Goal: Task Accomplishment & Management: Use online tool/utility

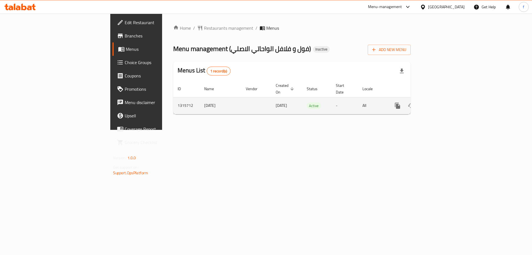
drag, startPoint x: 202, startPoint y: 100, endPoint x: 230, endPoint y: 98, distance: 27.5
click at [230, 98] on tr "1315712 [DATE] [DATE] Active - All" at bounding box center [311, 105] width 276 height 17
click at [271, 107] on td "[DATE]" at bounding box center [286, 105] width 31 height 17
click at [445, 100] on link "enhanced table" at bounding box center [437, 105] width 13 height 13
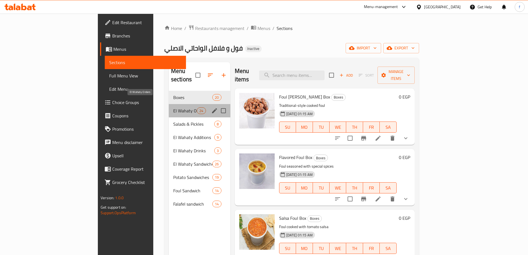
click at [173, 107] on span "El Wahaty Orders" at bounding box center [185, 110] width 24 height 7
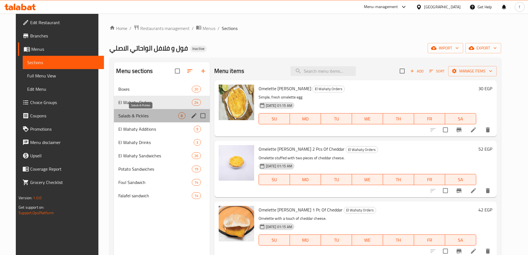
click at [135, 118] on span "Salads & Pickles" at bounding box center [148, 115] width 60 height 7
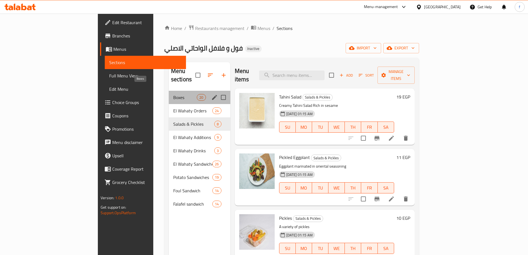
click at [173, 94] on span "Boxes" at bounding box center [185, 97] width 24 height 7
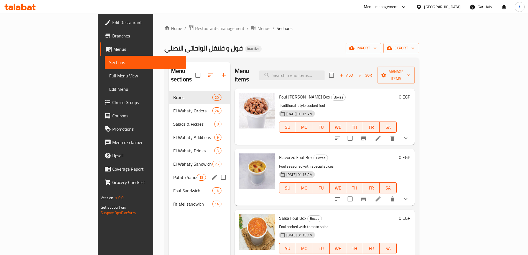
click at [169, 171] on div "Potato Sandwiches 19" at bounding box center [200, 177] width 62 height 13
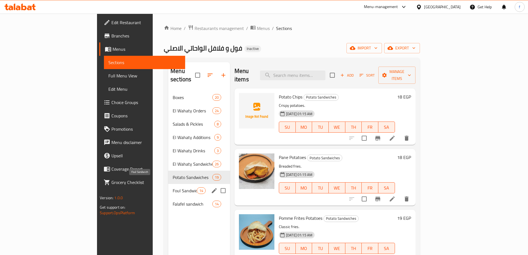
click at [173, 187] on span "Foul Sandwich" at bounding box center [185, 190] width 24 height 7
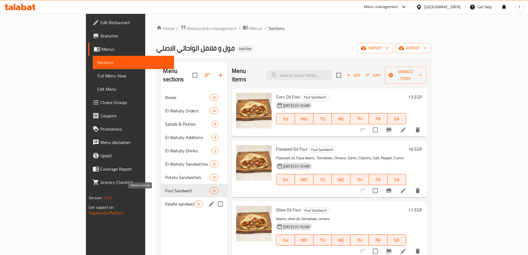
click at [165, 201] on span "Falafel sandwich" at bounding box center [179, 204] width 29 height 7
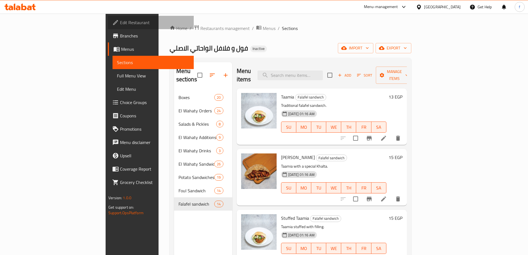
click at [120, 26] on span "Edit Restaurant" at bounding box center [154, 22] width 69 height 7
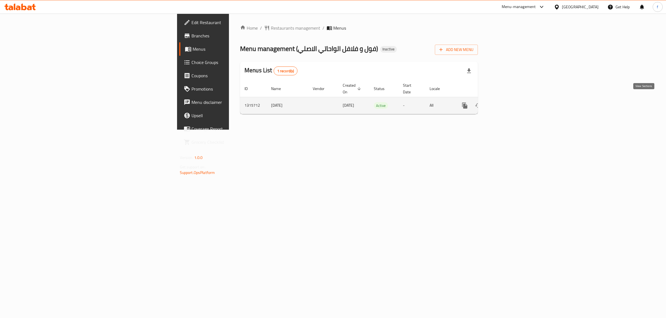
click at [508, 103] on icon "enhanced table" at bounding box center [504, 105] width 7 height 7
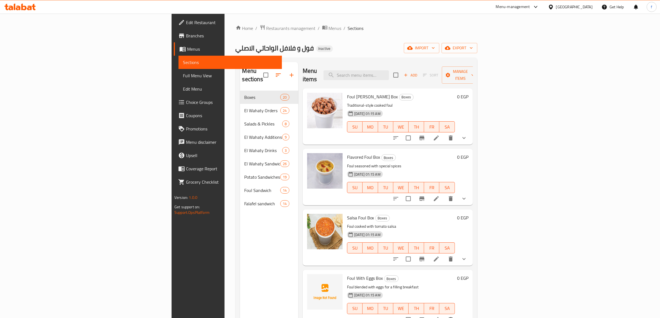
click at [187, 51] on span "Menus" at bounding box center [232, 49] width 90 height 7
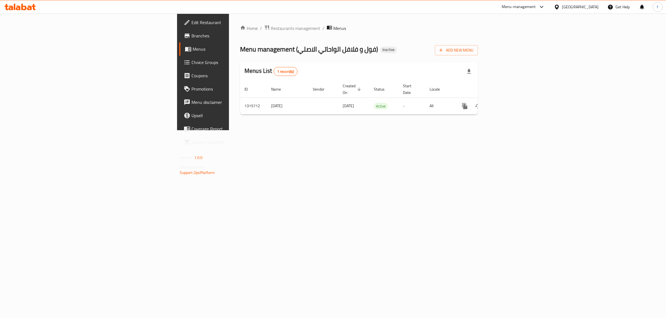
click at [191, 38] on span "Branches" at bounding box center [237, 35] width 92 height 7
click at [511, 99] on link "enhanced table" at bounding box center [504, 105] width 13 height 13
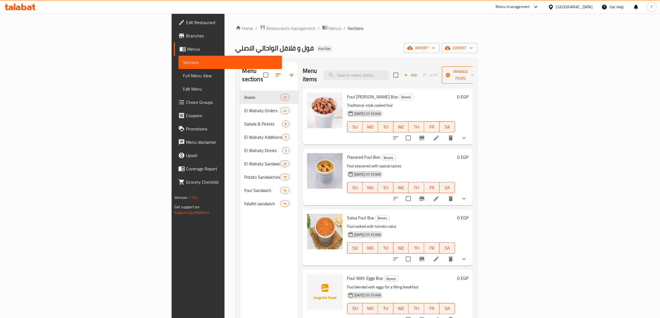
click at [475, 68] on span "Manage items" at bounding box center [460, 75] width 28 height 14
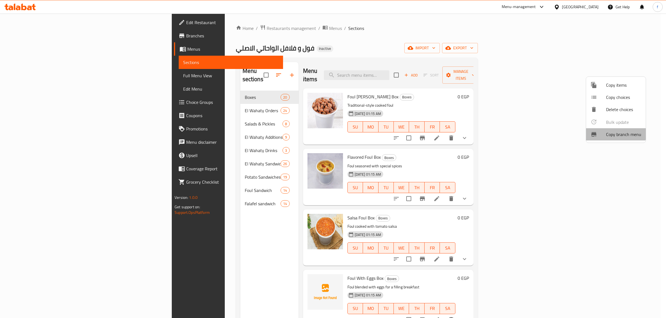
click at [607, 129] on li "Copy branch menu" at bounding box center [616, 134] width 60 height 12
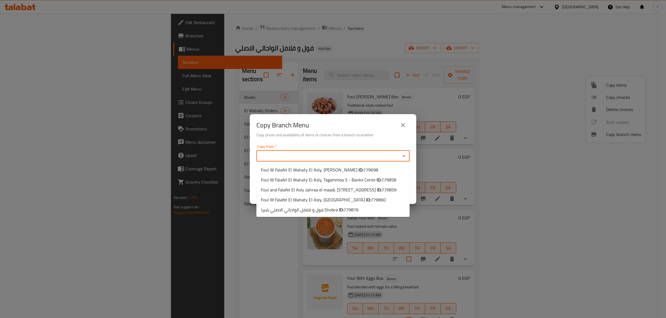
click at [328, 156] on input "Copy from   *" at bounding box center [328, 156] width 141 height 8
click at [370, 138] on h6 "Copy prices and availability of items or choices from a branch to another" at bounding box center [332, 135] width 153 height 6
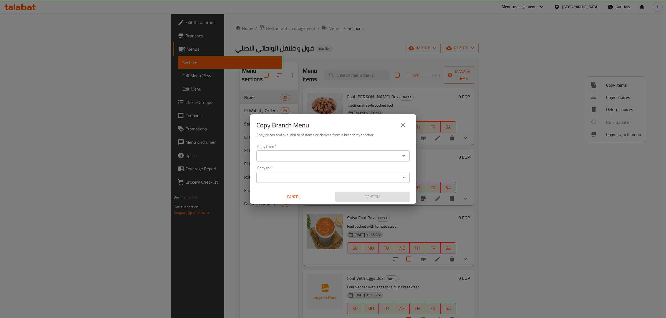
click at [342, 158] on input "Copy from   *" at bounding box center [328, 156] width 141 height 8
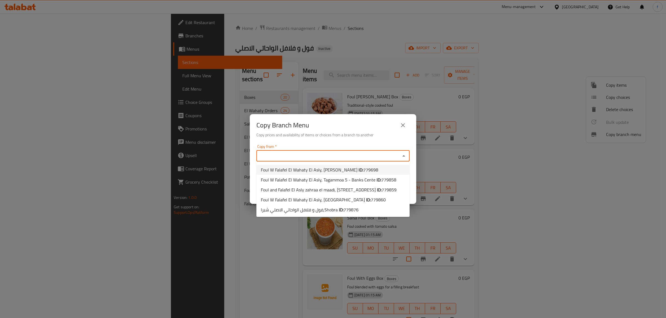
click at [358, 171] on b "ID:" at bounding box center [360, 170] width 5 height 8
type input "Foul W Falafel El Wahaty El Asly, Hadayek Helwan"
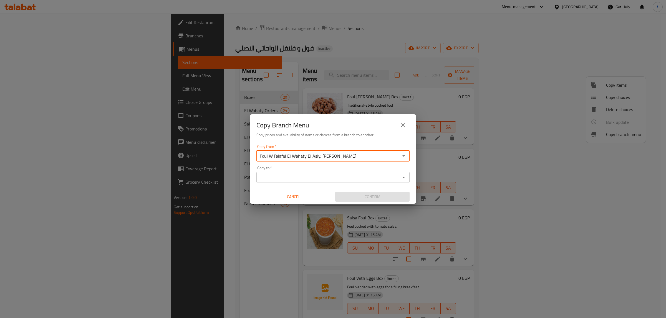
click at [347, 174] on input "Copy to   *" at bounding box center [328, 178] width 141 height 8
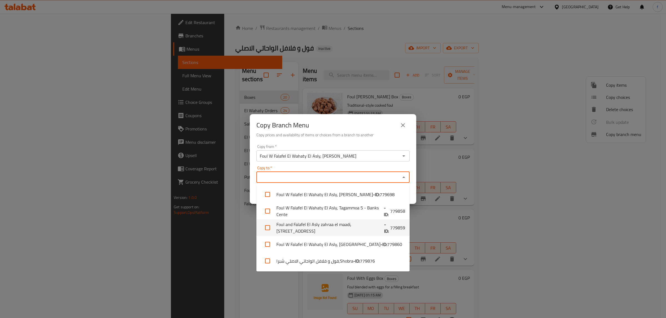
click at [323, 230] on li "Foul and Falafel El Asly zahraa el maadi, Zahraa El Maadi - Street 50 - ID: 779…" at bounding box center [332, 228] width 153 height 17
checkbox input "true"
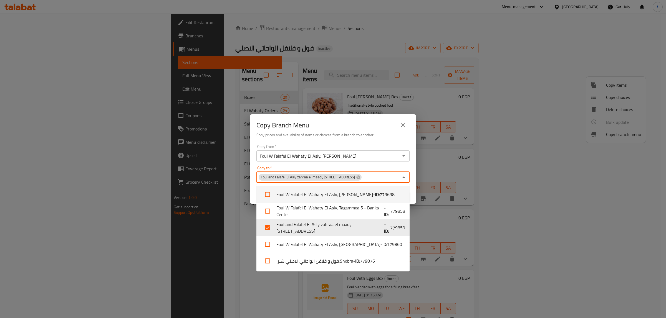
click at [364, 164] on div "Copy from   * Foul W Falafel El Wahaty El Asly, Hadayek Helwan Copy from * Copy…" at bounding box center [333, 174] width 166 height 62
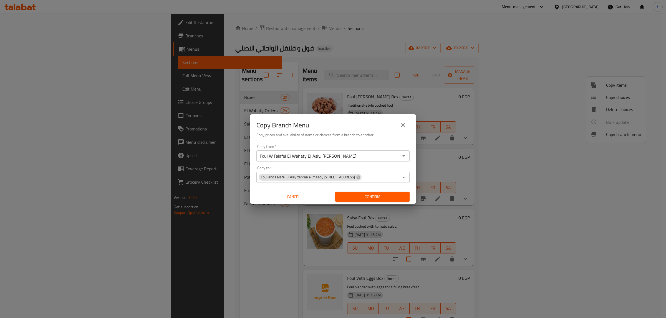
click at [393, 199] on span "Confirm" at bounding box center [371, 197] width 65 height 7
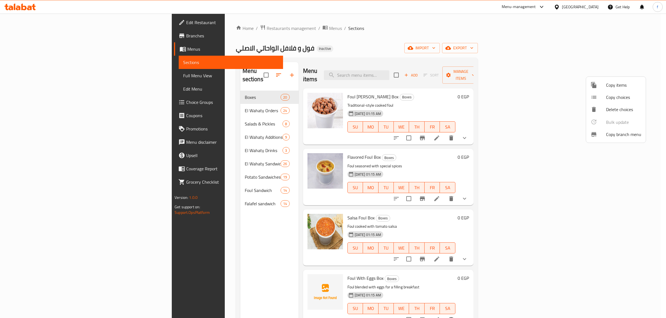
click at [28, 8] on div at bounding box center [333, 159] width 666 height 318
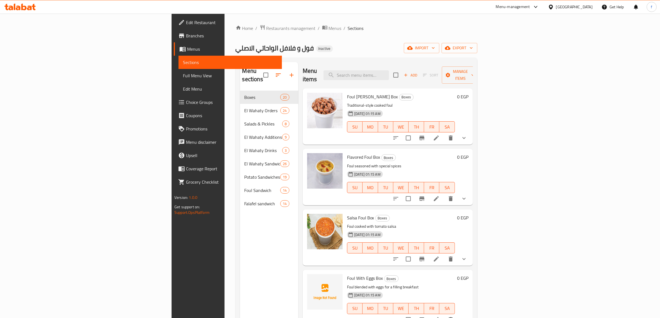
click at [31, 6] on icon at bounding box center [19, 7] width 31 height 7
